Goal: Information Seeking & Learning: Check status

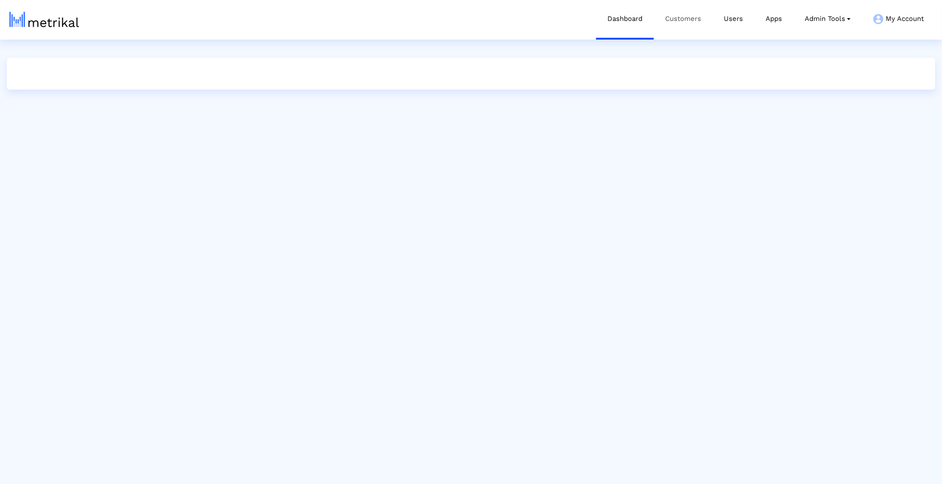
click at [688, 28] on link "Customers" at bounding box center [683, 19] width 59 height 38
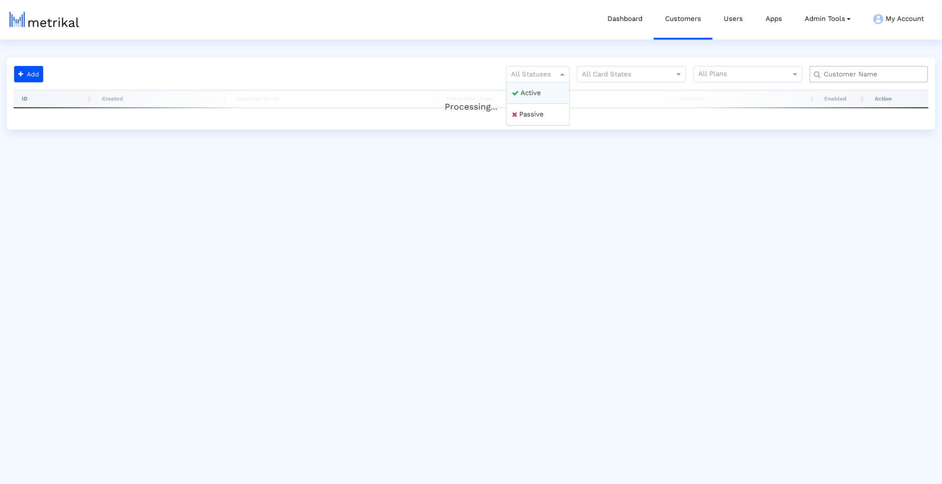
click at [559, 69] on span at bounding box center [563, 74] width 11 height 11
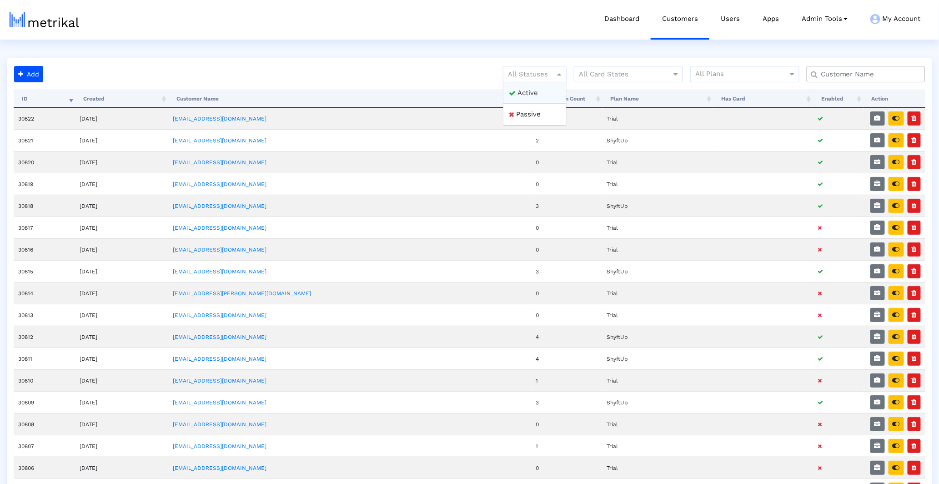
click at [546, 84] on div "Active" at bounding box center [535, 93] width 63 height 22
click at [821, 74] on input "text" at bounding box center [868, 75] width 107 height 10
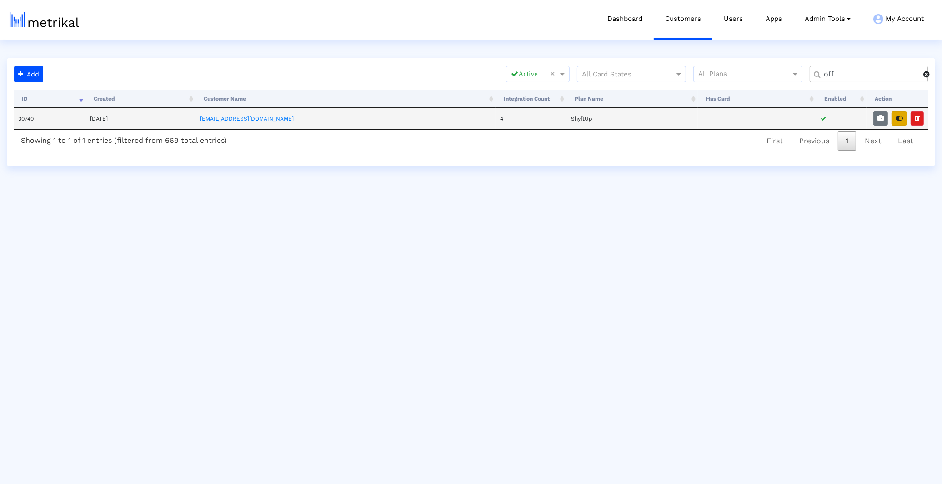
type input "off"
click at [903, 122] on button "button" at bounding box center [899, 118] width 15 height 14
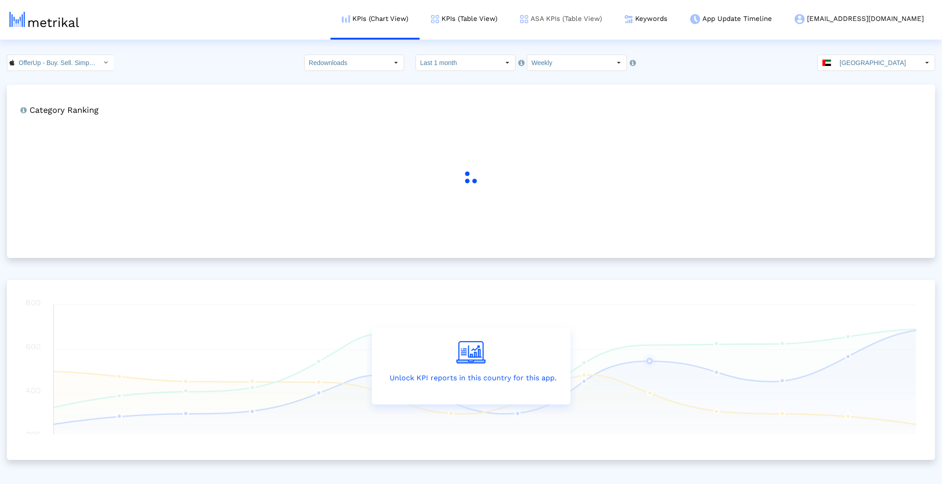
click at [611, 17] on link "ASA KPIs (Table View)" at bounding box center [561, 19] width 105 height 38
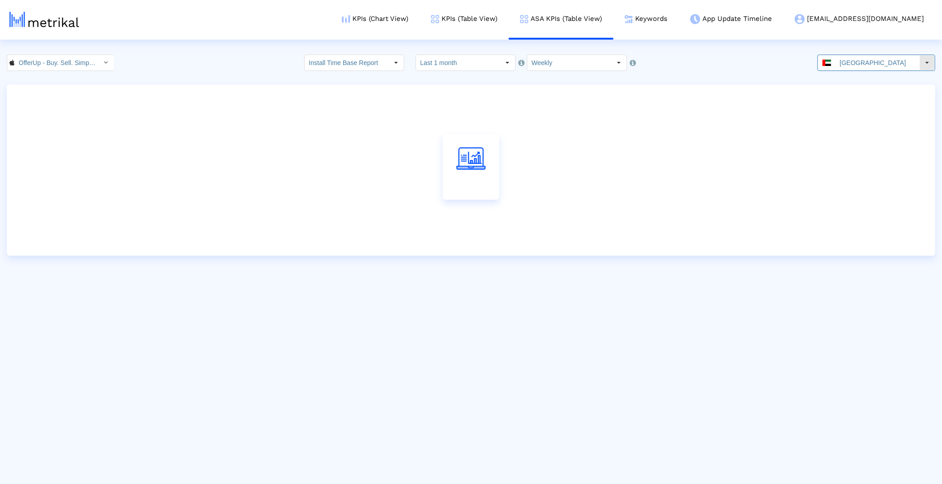
click at [878, 55] on input "[GEOGRAPHIC_DATA]" at bounding box center [878, 62] width 84 height 15
click at [873, 68] on input "[GEOGRAPHIC_DATA]" at bounding box center [878, 62] width 84 height 15
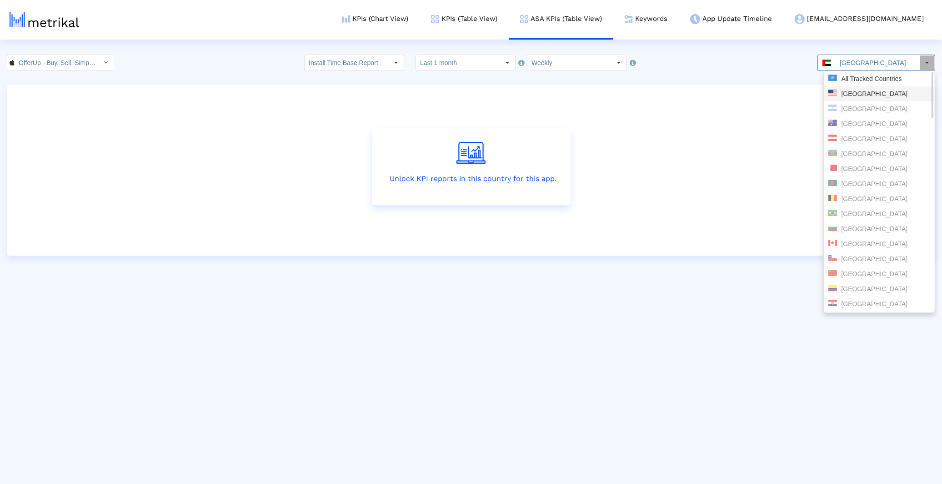
click at [866, 88] on div "[GEOGRAPHIC_DATA]" at bounding box center [880, 93] width 110 height 15
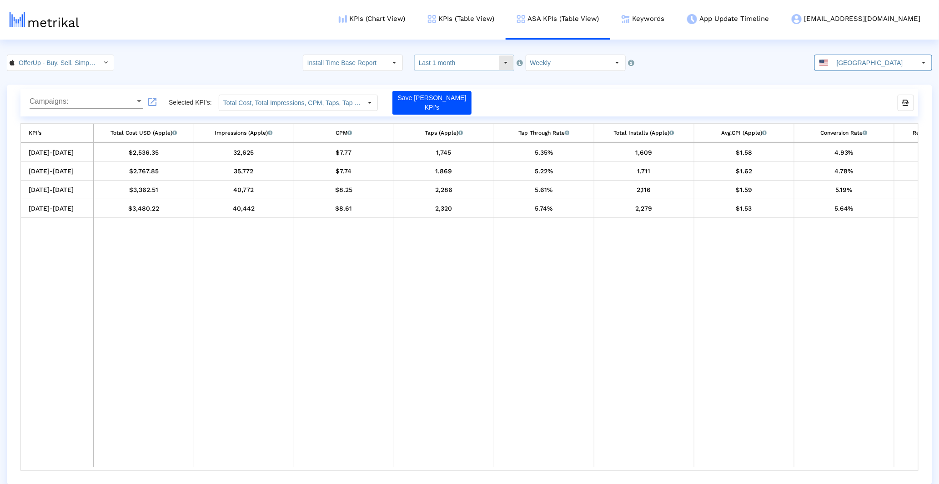
click at [442, 60] on input "Last 1 month" at bounding box center [457, 62] width 84 height 15
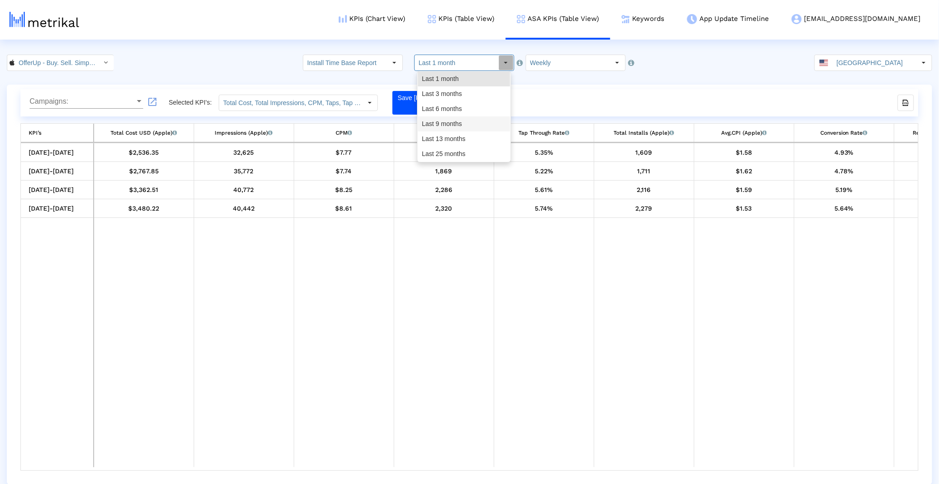
click at [447, 124] on div "Last 9 months" at bounding box center [464, 123] width 92 height 15
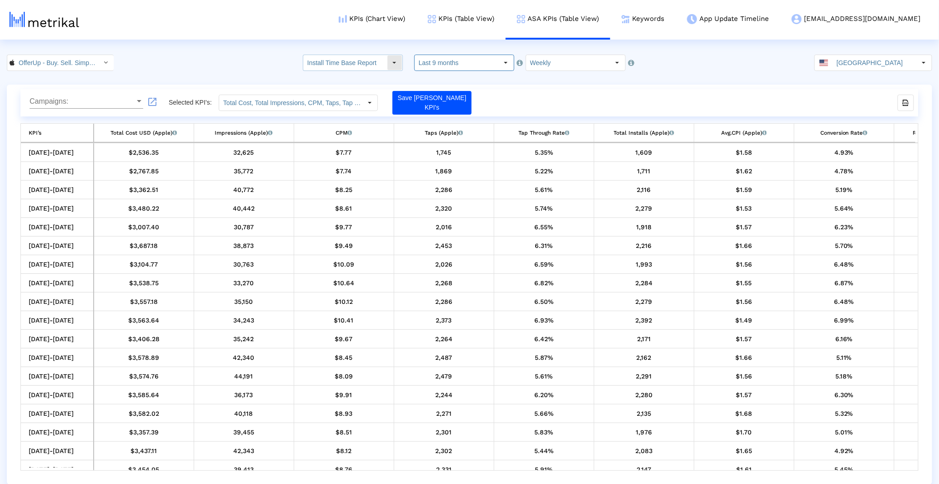
click at [455, 64] on input "Last 9 months" at bounding box center [457, 62] width 84 height 15
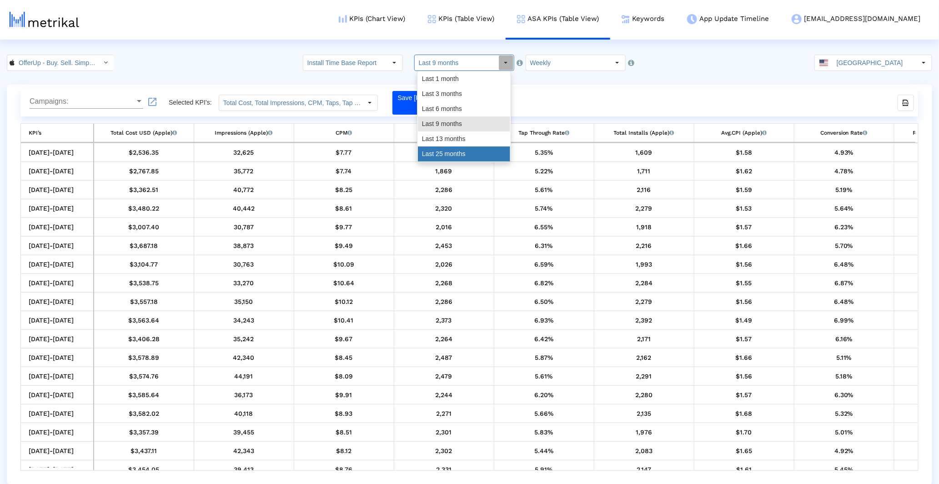
click at [452, 152] on div "Last 25 months" at bounding box center [464, 153] width 92 height 15
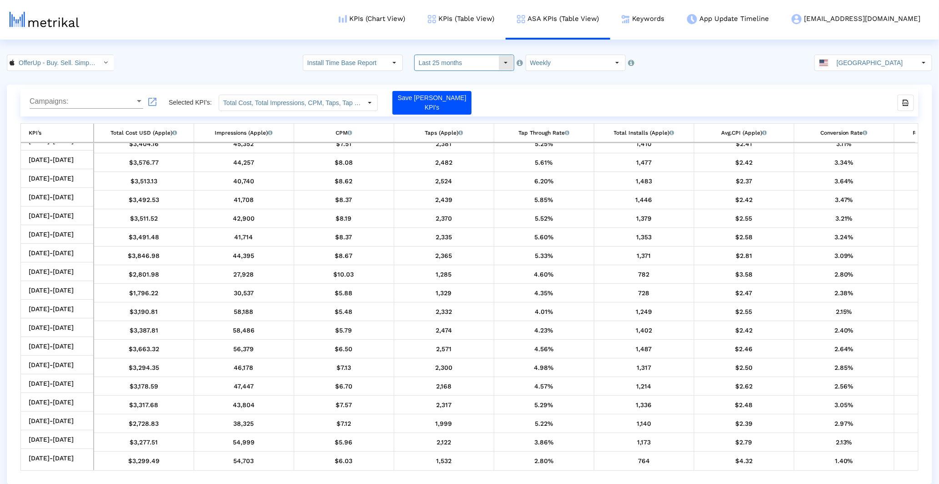
click at [448, 62] on input "Last 25 months" at bounding box center [457, 62] width 84 height 15
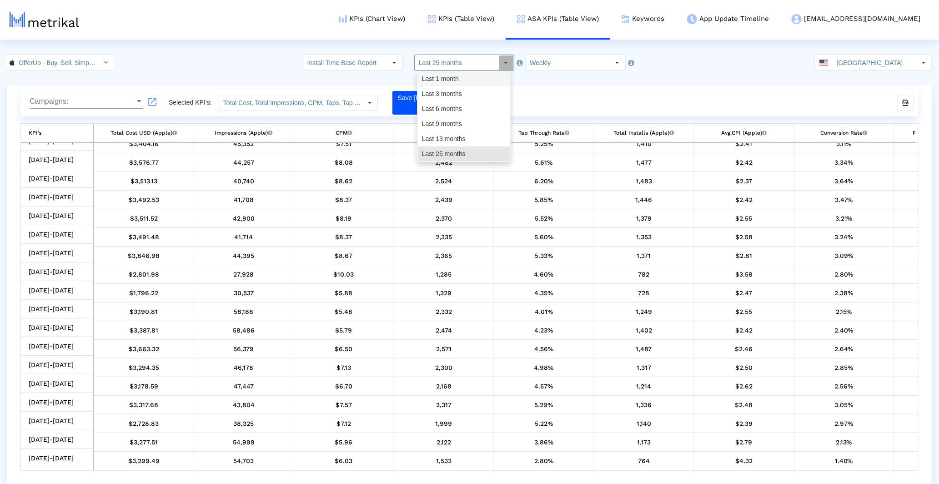
click at [448, 79] on div "Last 1 month" at bounding box center [464, 78] width 92 height 15
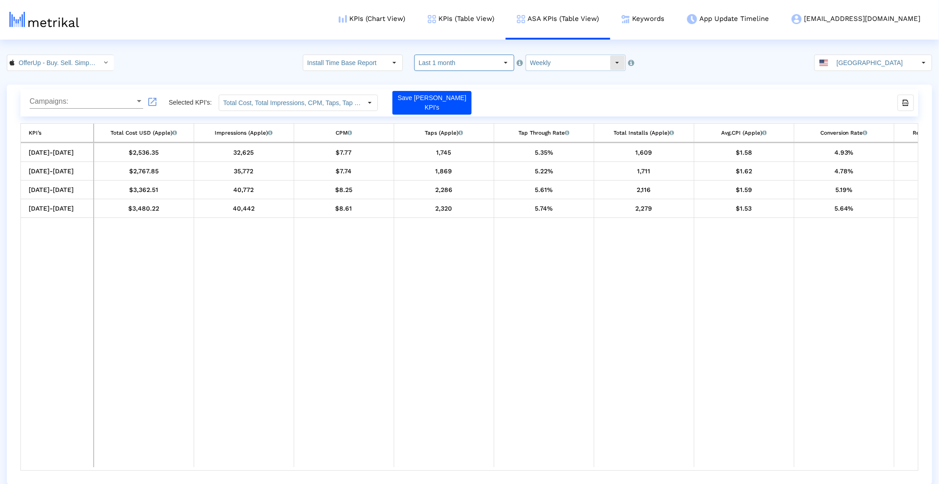
click at [559, 64] on input "Weekly" at bounding box center [568, 62] width 84 height 15
click at [492, 79] on crea-index "OfferUp - Buy. Sell. Simple. < 468996152 > Install Time Base Report Select how …" at bounding box center [469, 270] width 939 height 430
click at [487, 70] on input "Last 1 month" at bounding box center [457, 62] width 84 height 15
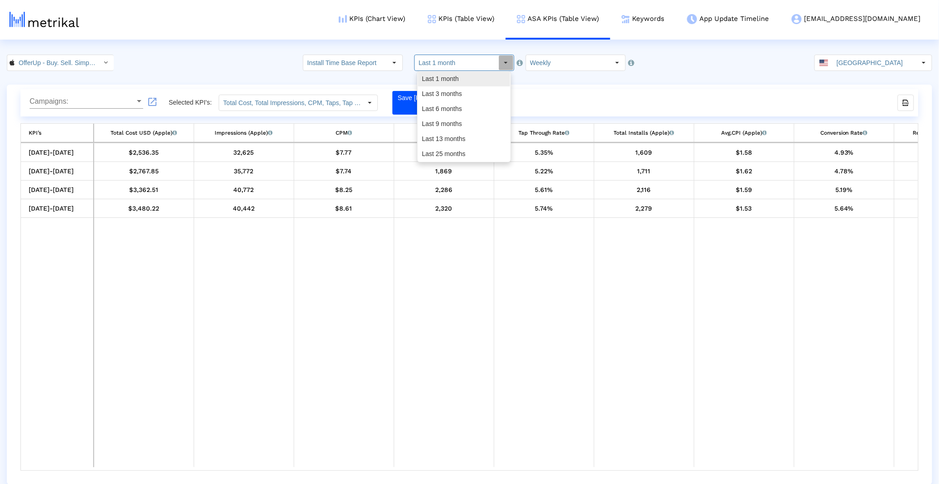
click at [471, 88] on div "Last 3 months" at bounding box center [464, 93] width 92 height 15
type input "Last 3 months"
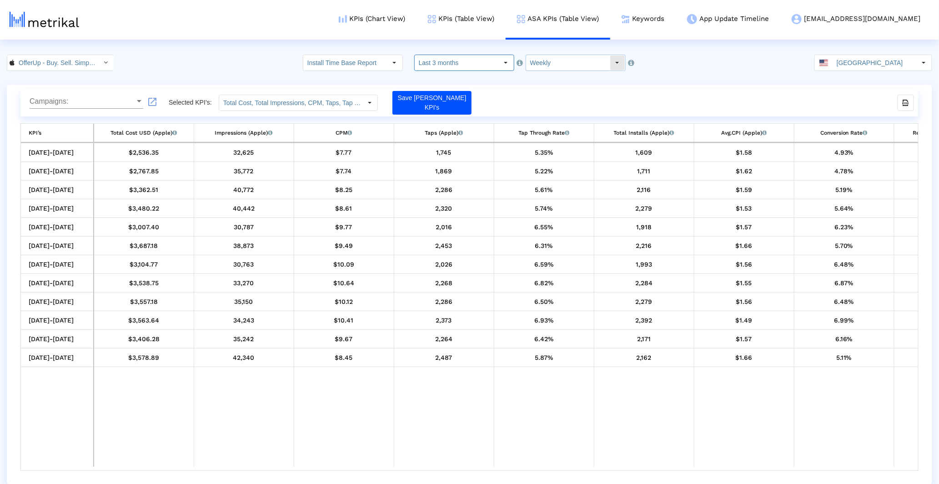
click at [539, 60] on input "Weekly" at bounding box center [568, 62] width 84 height 15
click at [545, 80] on div "Daily" at bounding box center [570, 78] width 92 height 15
type input "Daily"
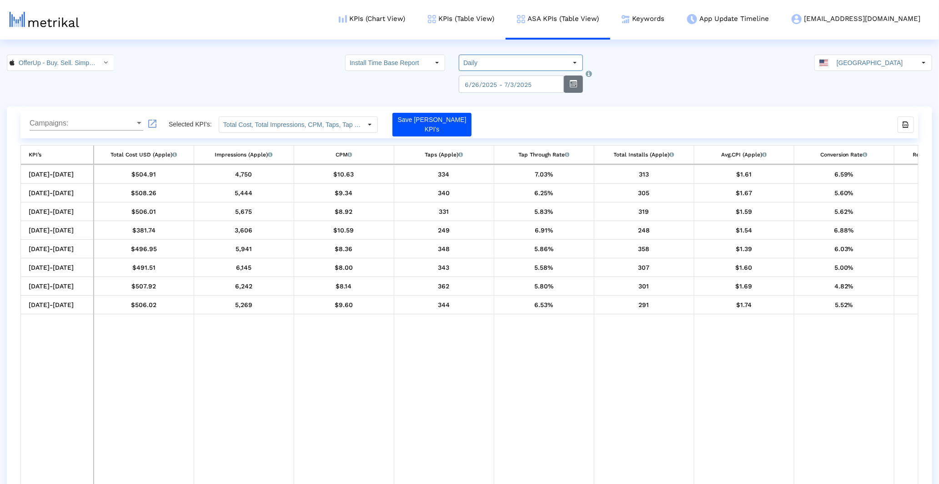
click at [561, 92] on crea-index "OfferUp - Buy. Sell. Simple. < 468996152 > Install Time Base Report Select how …" at bounding box center [469, 281] width 939 height 452
click at [564, 88] on button "button" at bounding box center [573, 84] width 19 height 17
select select "6"
select select "2025"
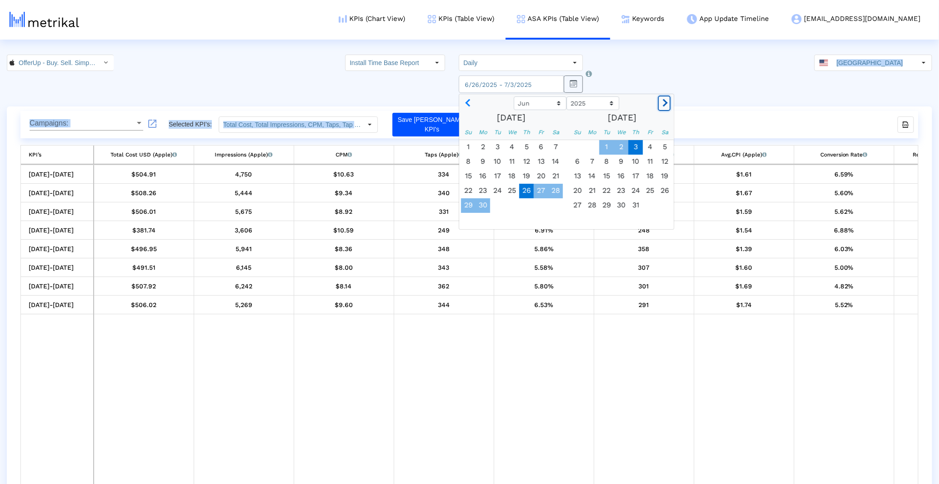
click at [665, 102] on span "Next month" at bounding box center [664, 103] width 8 height 8
select select "8"
click at [585, 148] on span "1" at bounding box center [592, 147] width 15 height 15
type input "[DATE]"
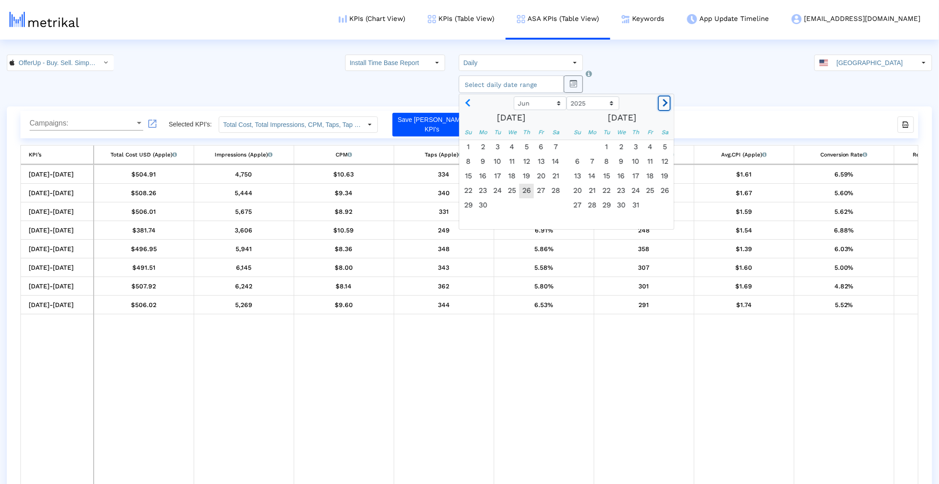
click at [663, 98] on button "Next month" at bounding box center [665, 103] width 12 height 15
click at [665, 106] on button "Next month" at bounding box center [665, 103] width 12 height 15
select select "8"
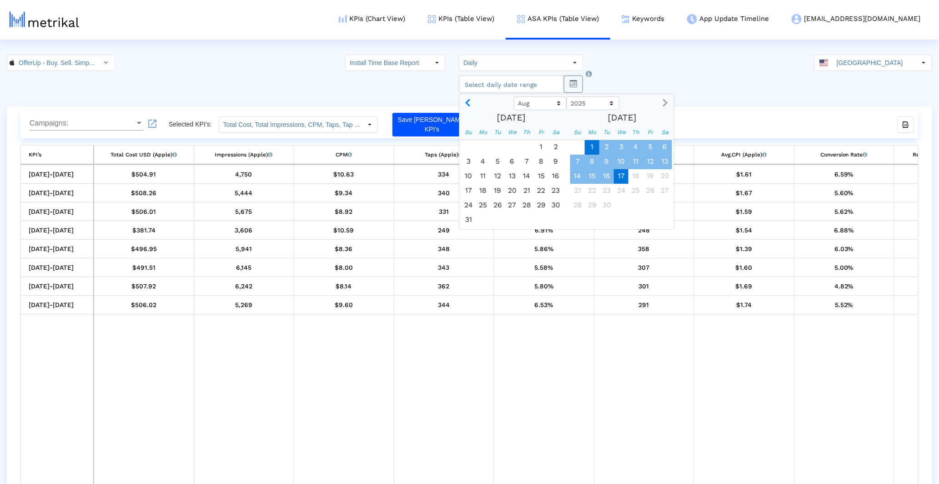
click at [621, 171] on span "17" at bounding box center [621, 176] width 15 height 15
type input "[DATE]"
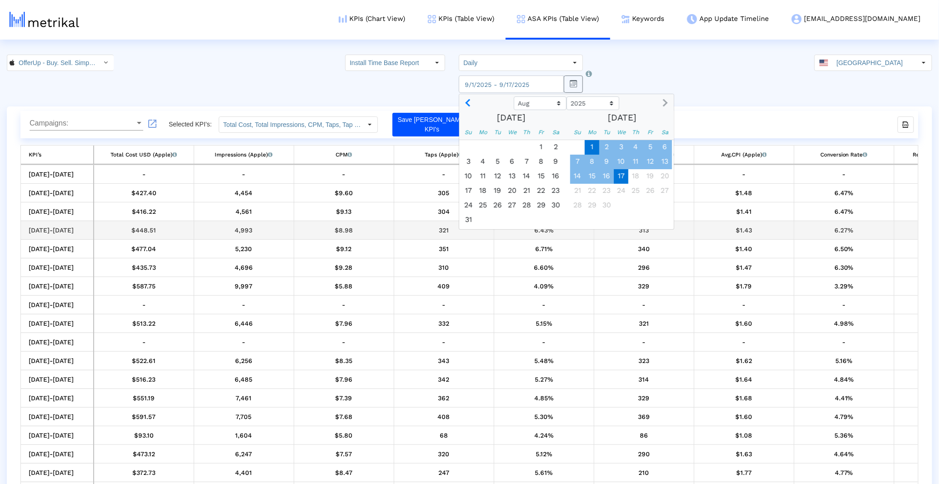
click at [302, 231] on div "$8.98" at bounding box center [343, 230] width 93 height 12
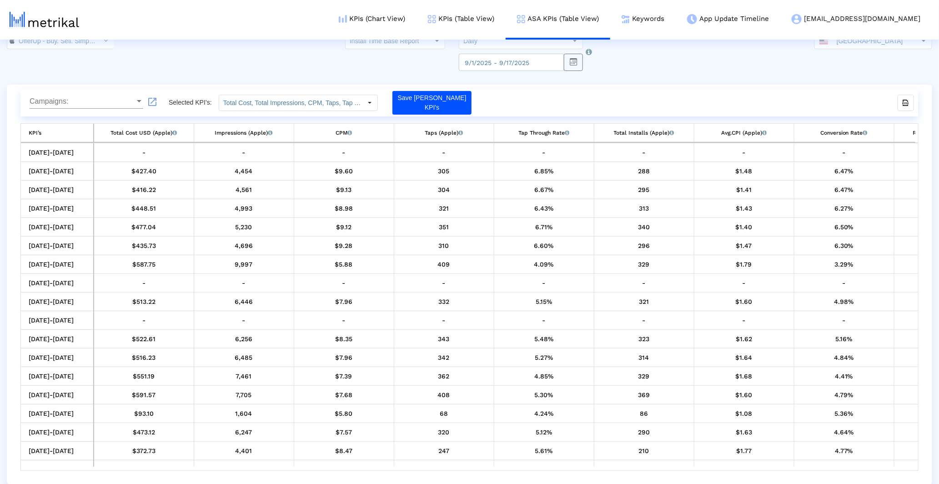
click at [20, 346] on div "[DATE]-[DATE] - - - - - - - - - - [DATE]-[DATE] $427.40 4,454 $9.60 305 6.85% 2…" at bounding box center [469, 307] width 898 height 328
